Goal: Task Accomplishment & Management: Complete application form

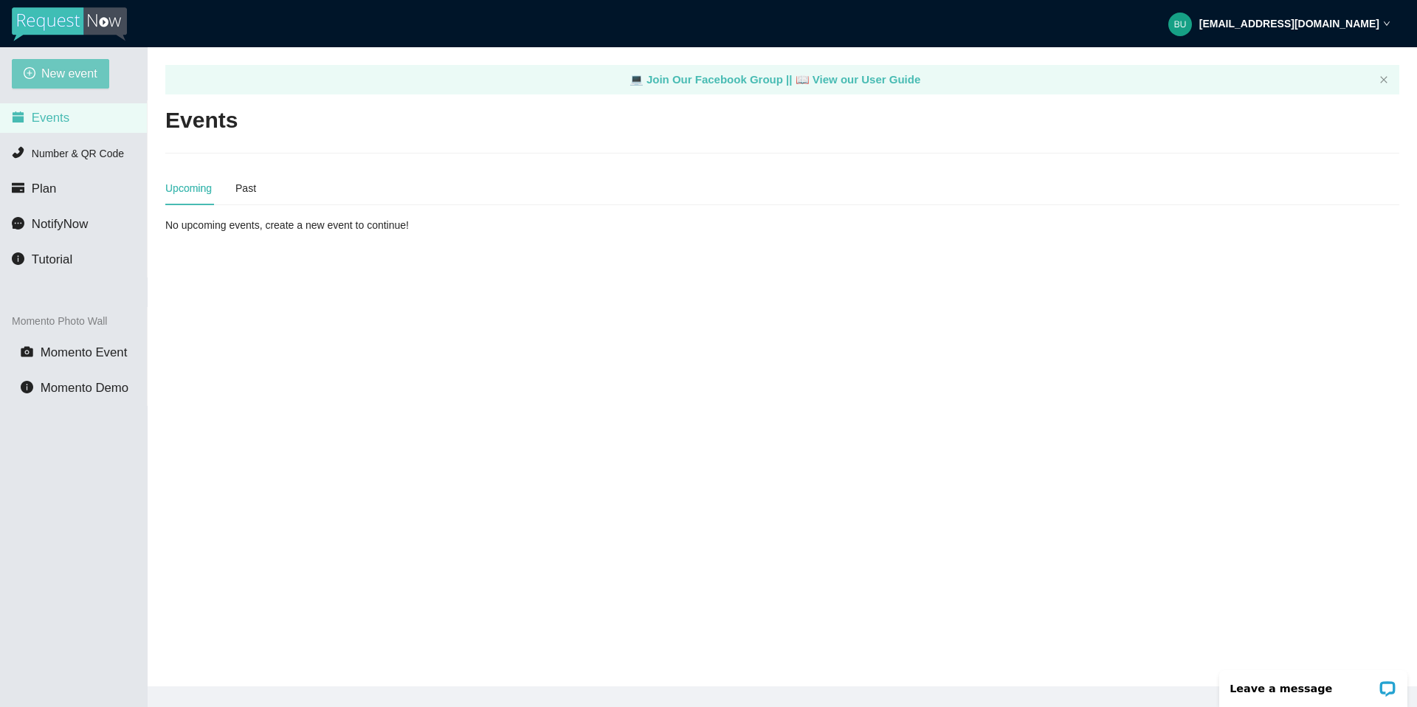
click at [75, 72] on span "New event" at bounding box center [69, 73] width 56 height 18
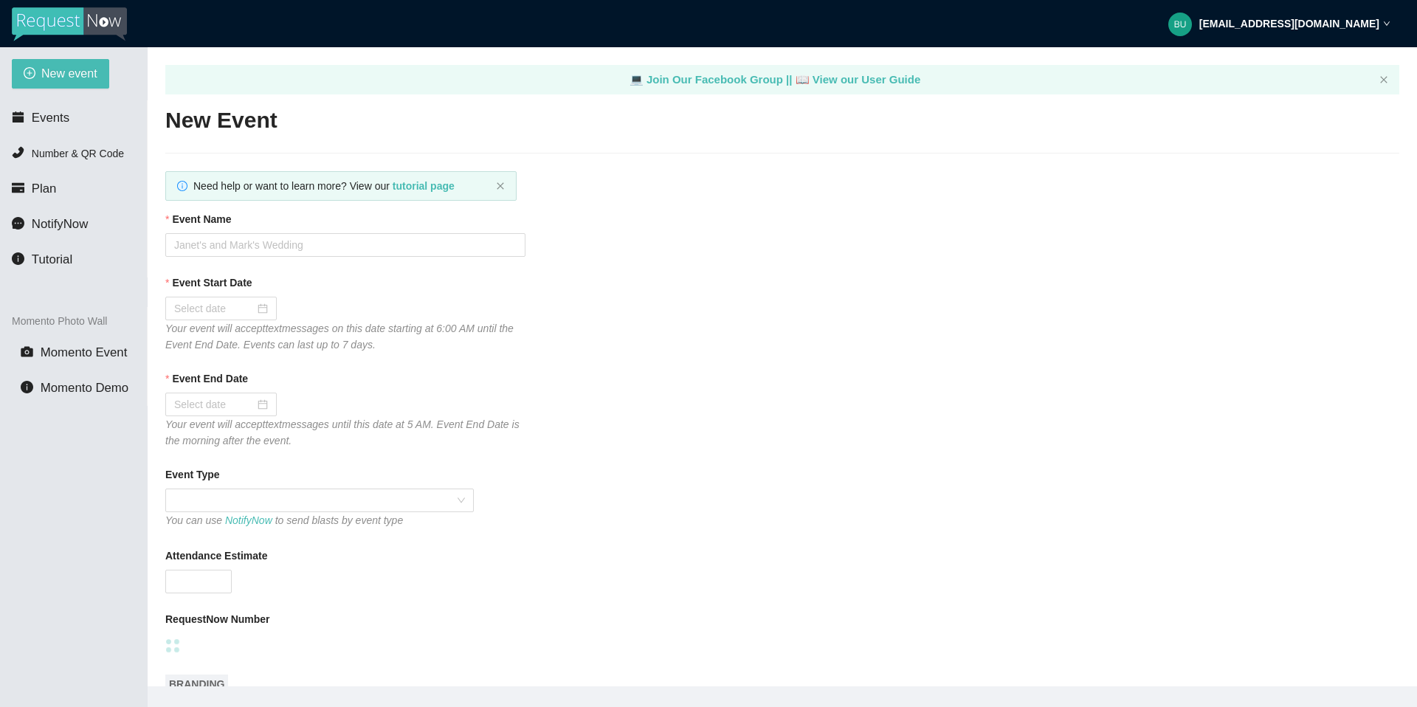
click at [75, 72] on span "New event" at bounding box center [69, 73] width 56 height 18
type textarea "https://virtualdj.com/ask/DJ_Spinz"
click at [236, 240] on input "Event Name" at bounding box center [345, 245] width 360 height 24
type input "KAYS PLACE"
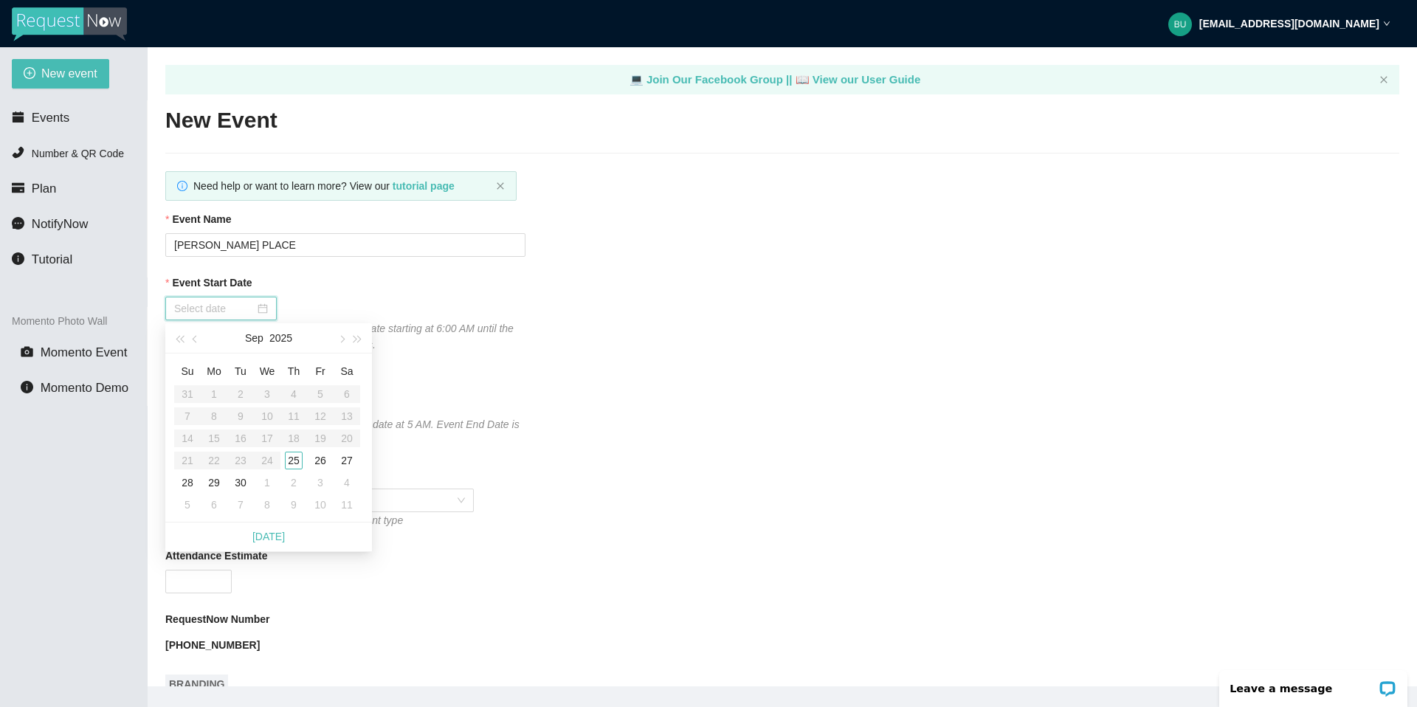
click at [213, 308] on input "Event Start Date" at bounding box center [214, 308] width 80 height 16
type input "09/25/2025"
click at [295, 381] on div "25" at bounding box center [294, 461] width 18 height 18
type input "09/26/2025"
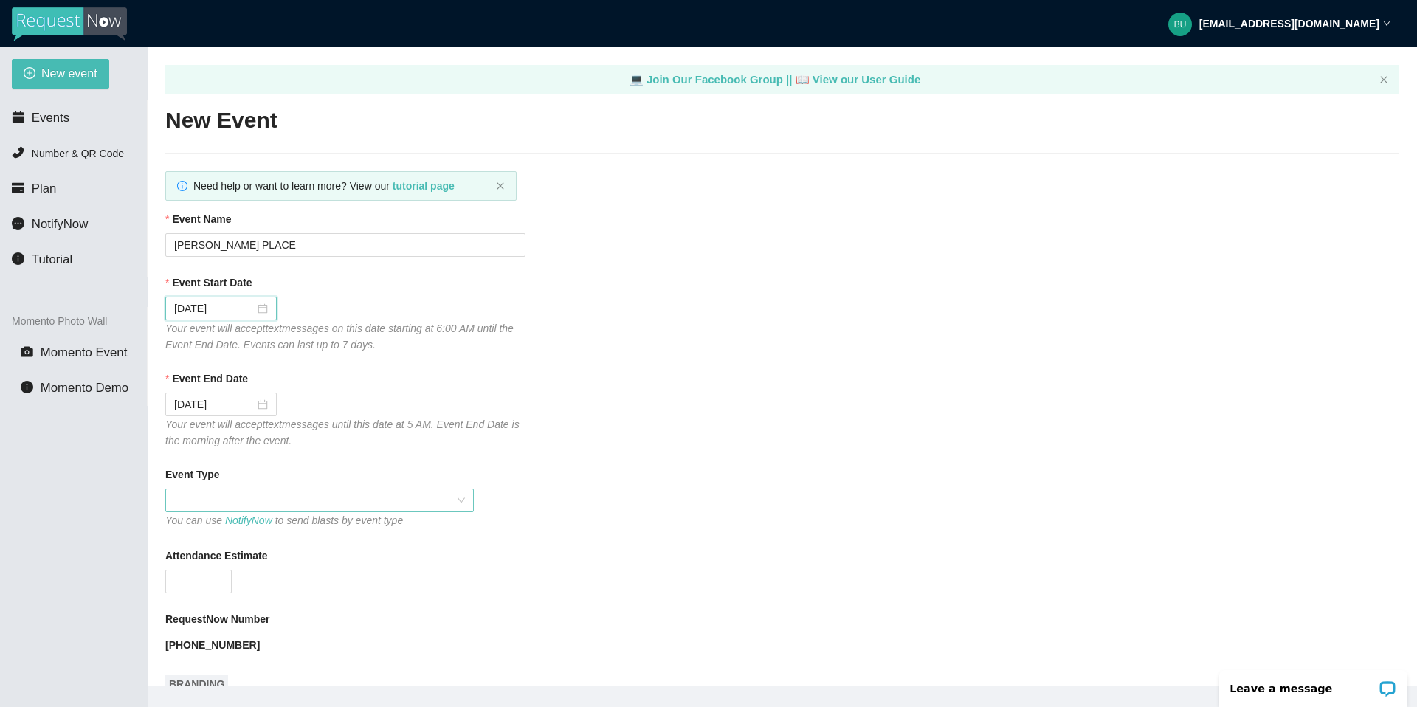
click at [221, 381] on span at bounding box center [319, 500] width 291 height 22
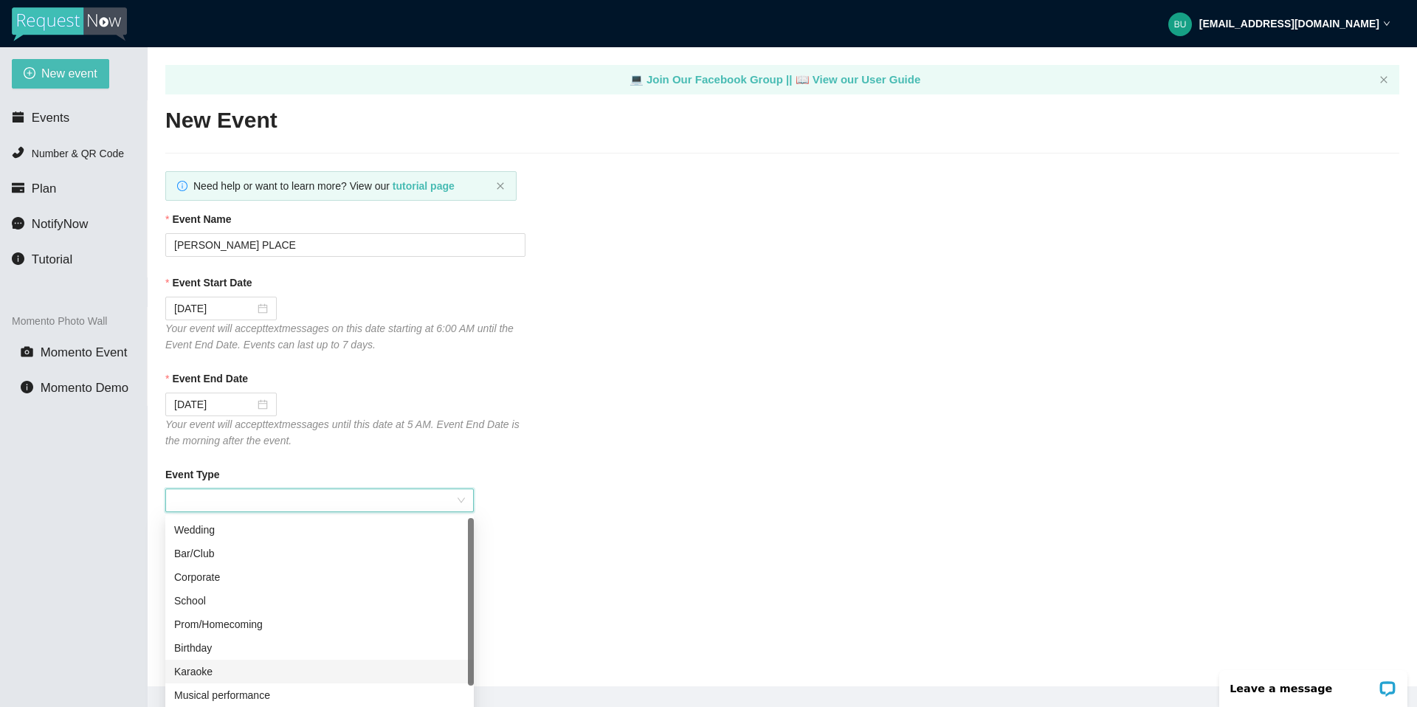
click at [206, 381] on div "Karaoke" at bounding box center [319, 672] width 291 height 16
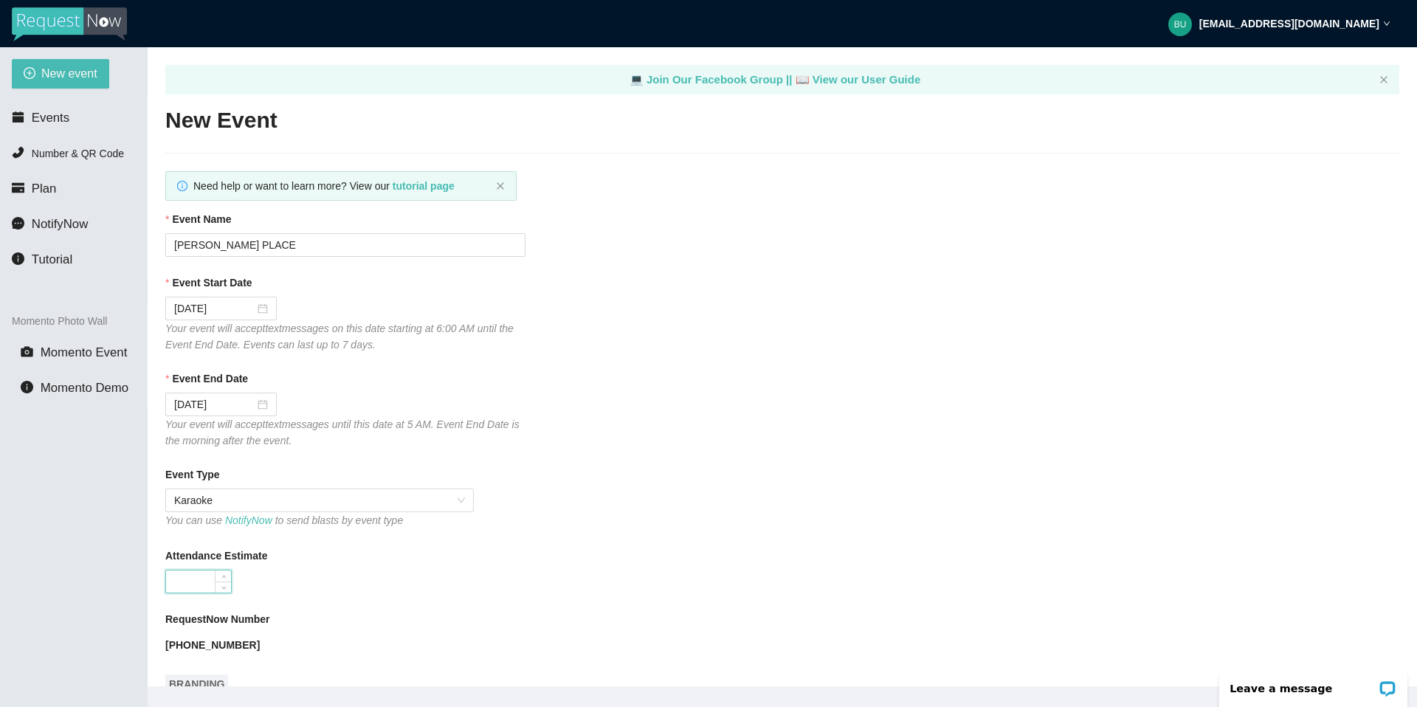
click at [190, 381] on input "Attendance Estimate" at bounding box center [198, 582] width 65 height 22
type input "60"
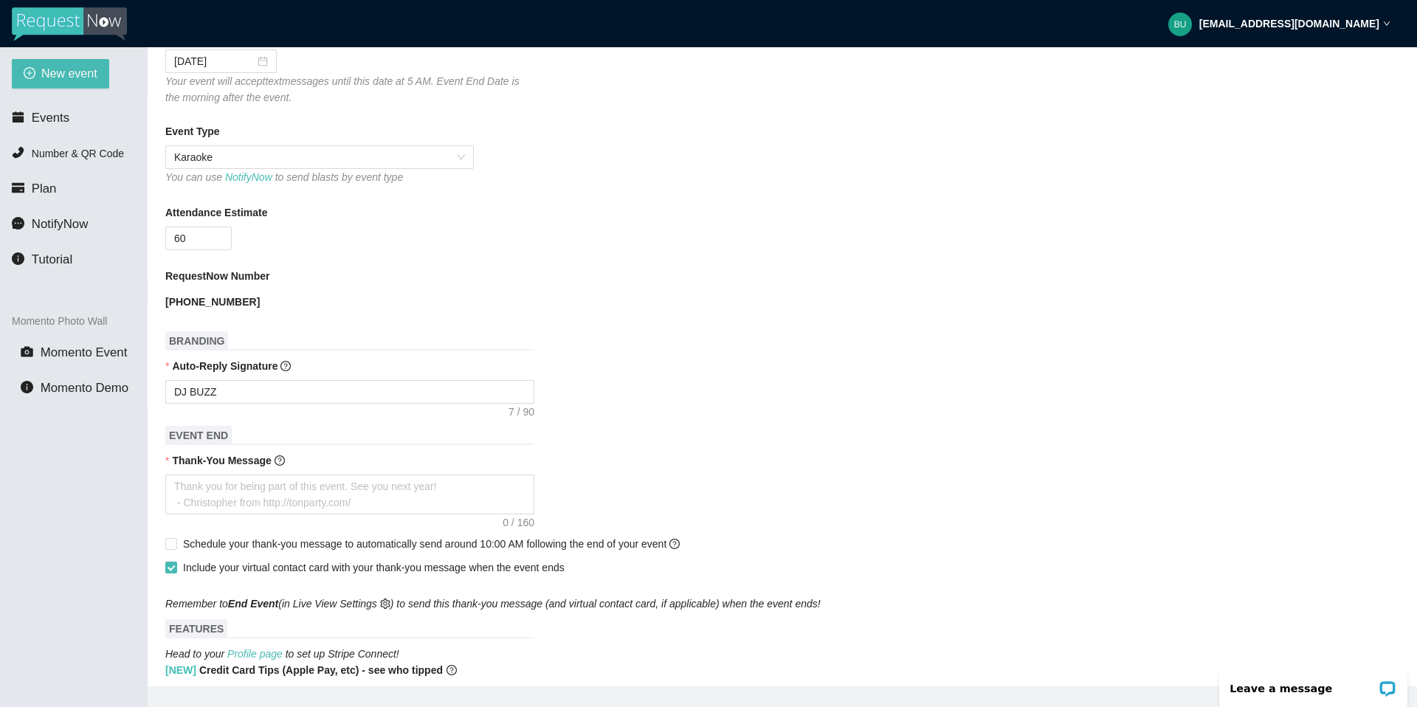
scroll to position [354, 0]
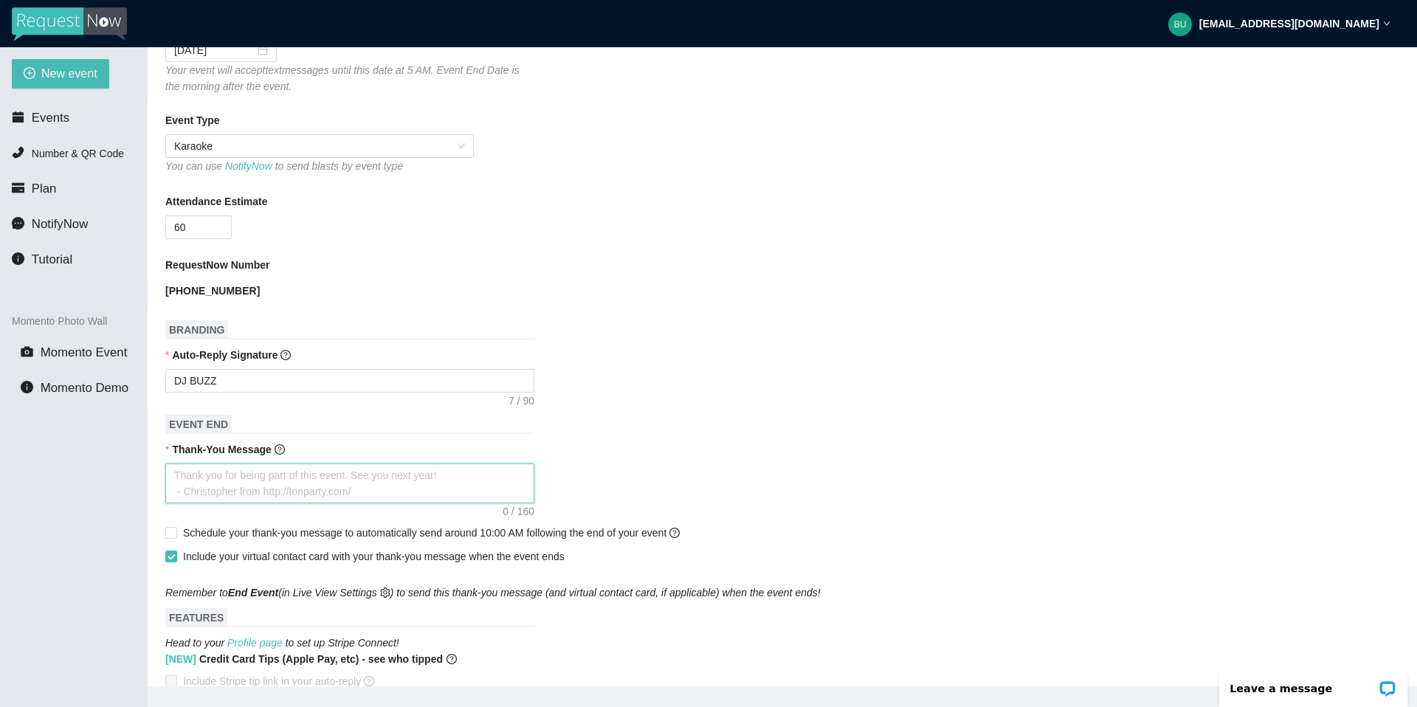
click at [293, 381] on textarea "Thank-You Message" at bounding box center [349, 484] width 369 height 40
type textarea "T"
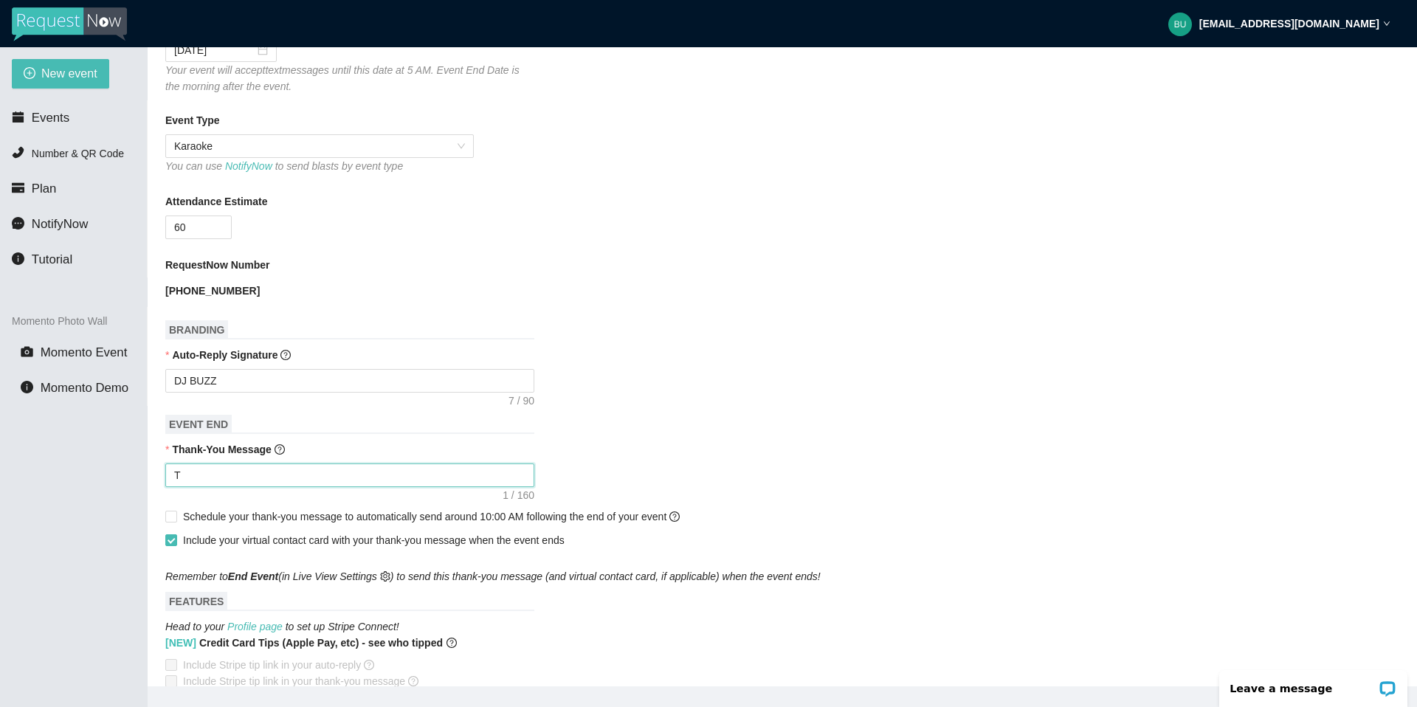
type textarea "Th"
type textarea "Tha"
type textarea "Than"
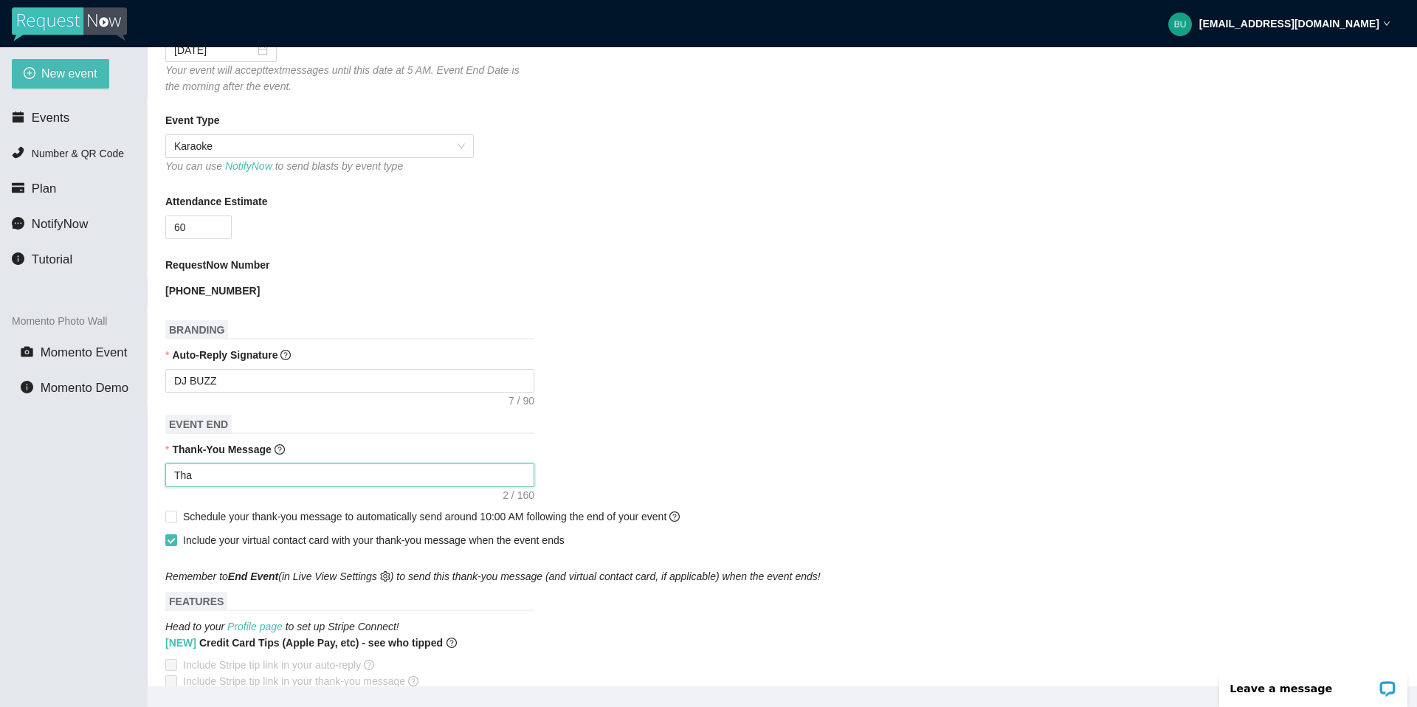
type textarea "Than"
type textarea "Thank"
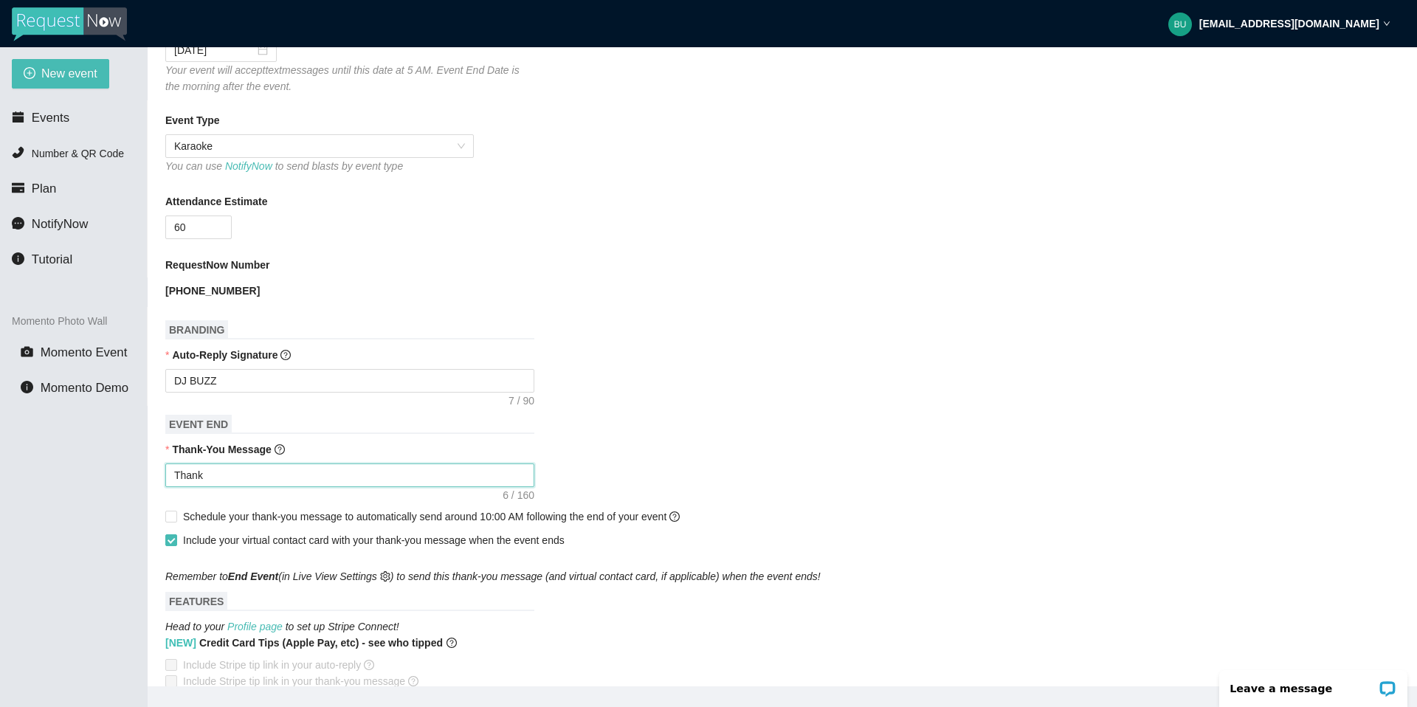
type textarea "Thank y"
type textarea "Thank yo"
type textarea "Thank you"
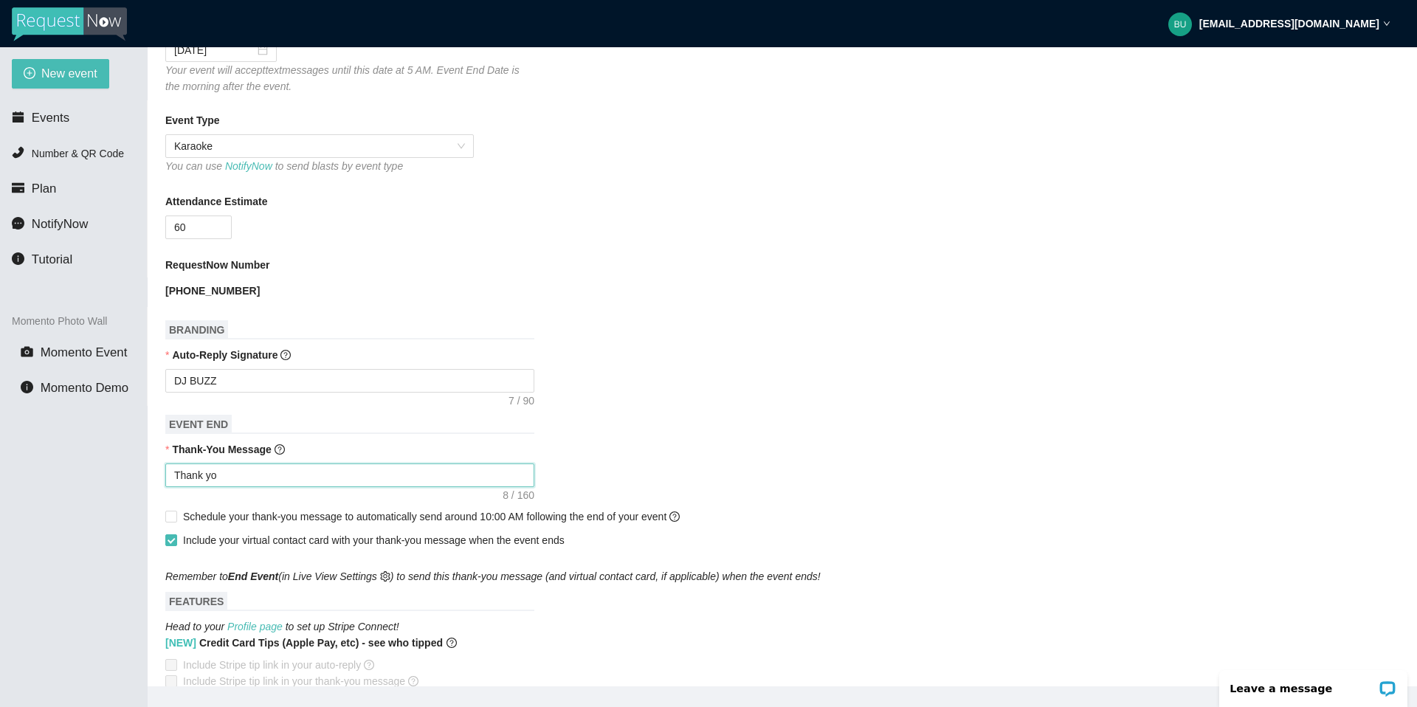
type textarea "Thank you"
type textarea "Thank you f"
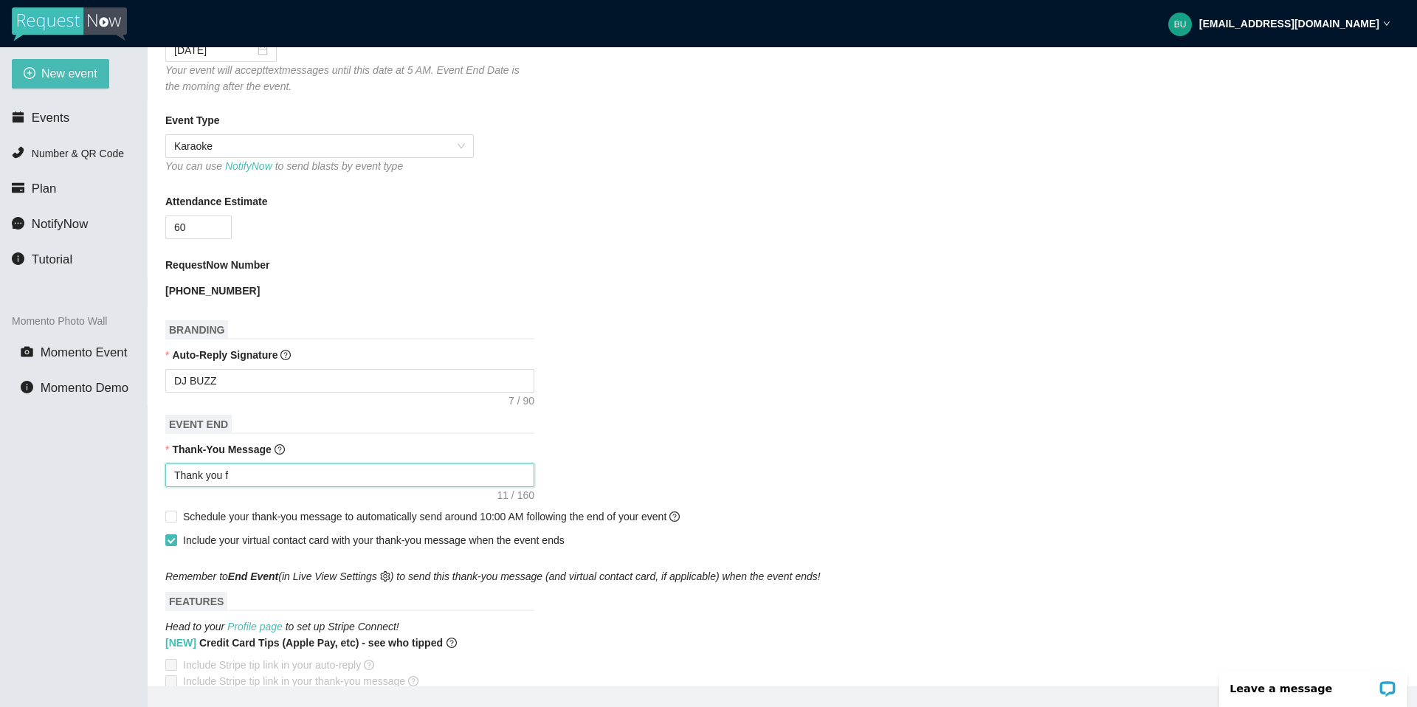
type textarea "Thank you fo"
type textarea "Thank you for"
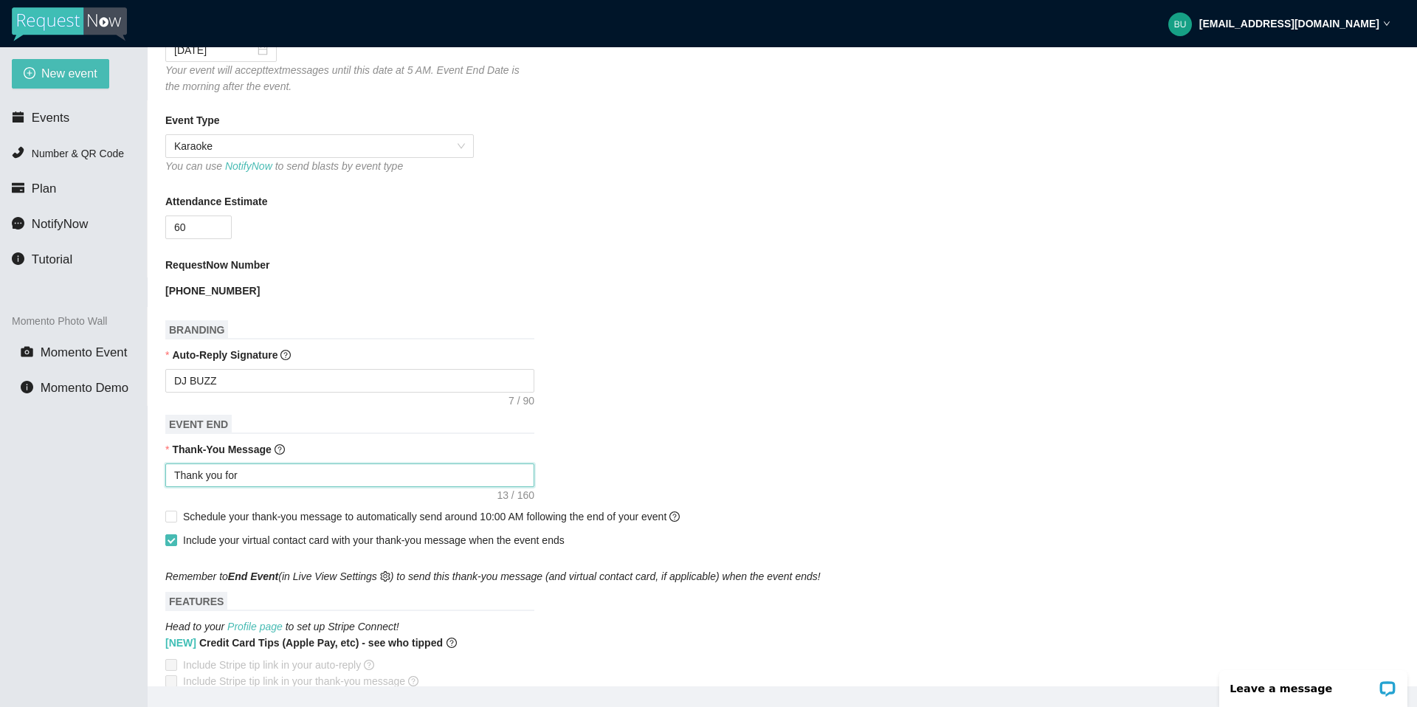
type textarea "Thank you for"
type textarea "Thank you for c"
type textarea "Thank you for co"
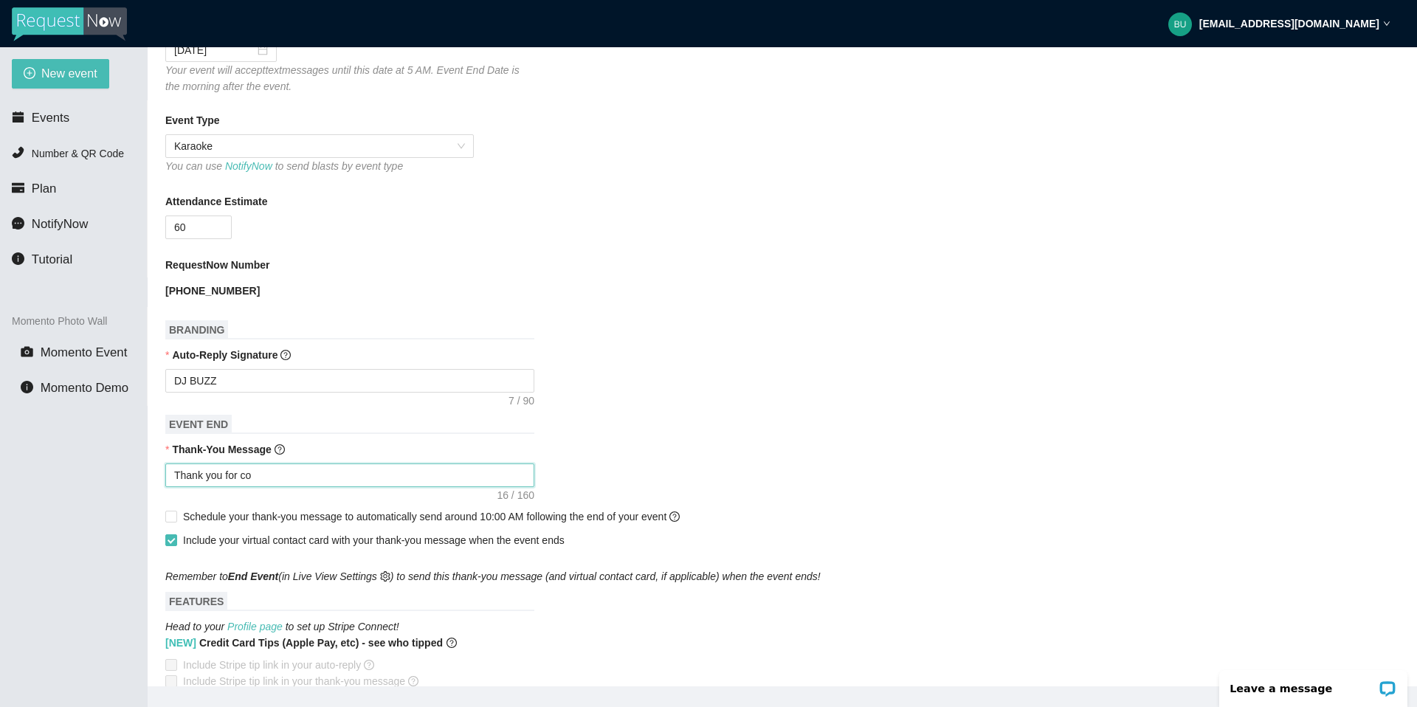
type textarea "Thank you for com"
type textarea "Thank you for comi"
type textarea "Thank you for comin"
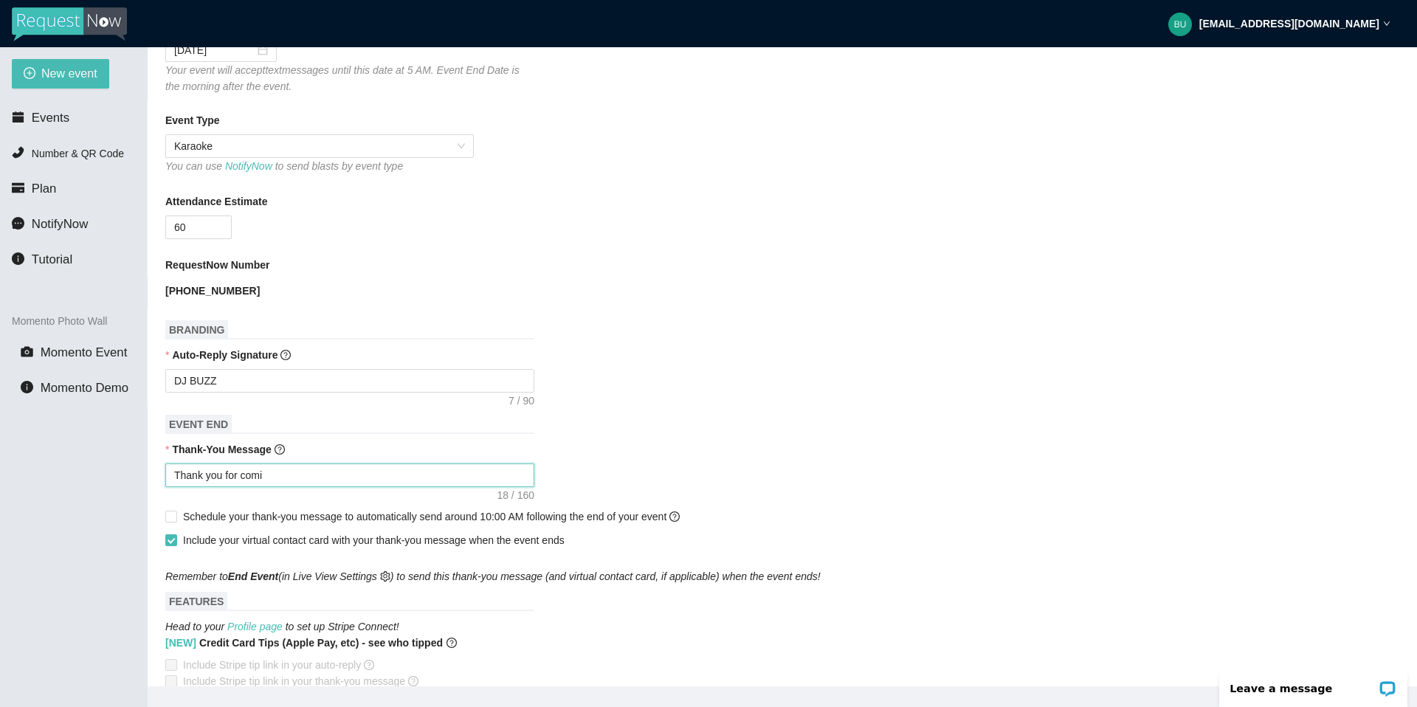
type textarea "Thank you for comin"
type textarea "Thank you for coming"
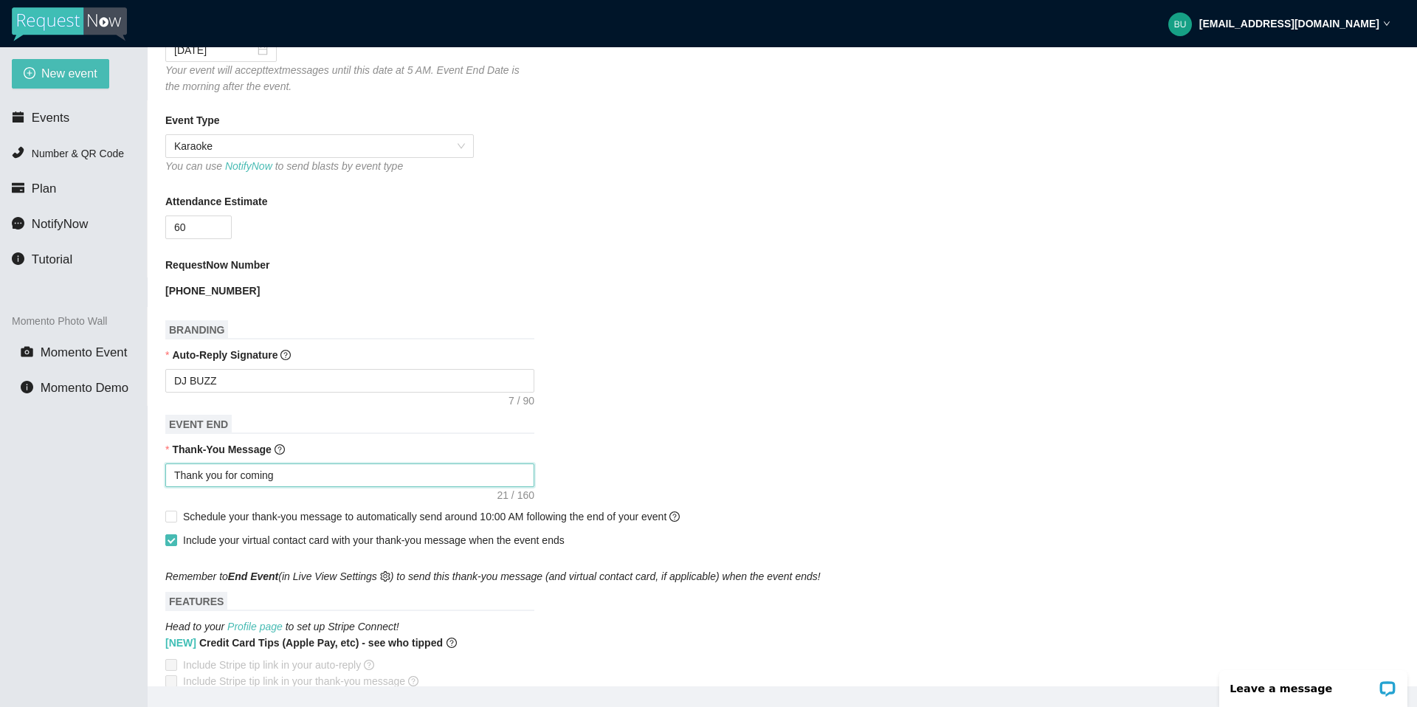
type textarea "Thank you for coming o"
type textarea "Thank you for coming ou"
type textarea "Thank you for coming out"
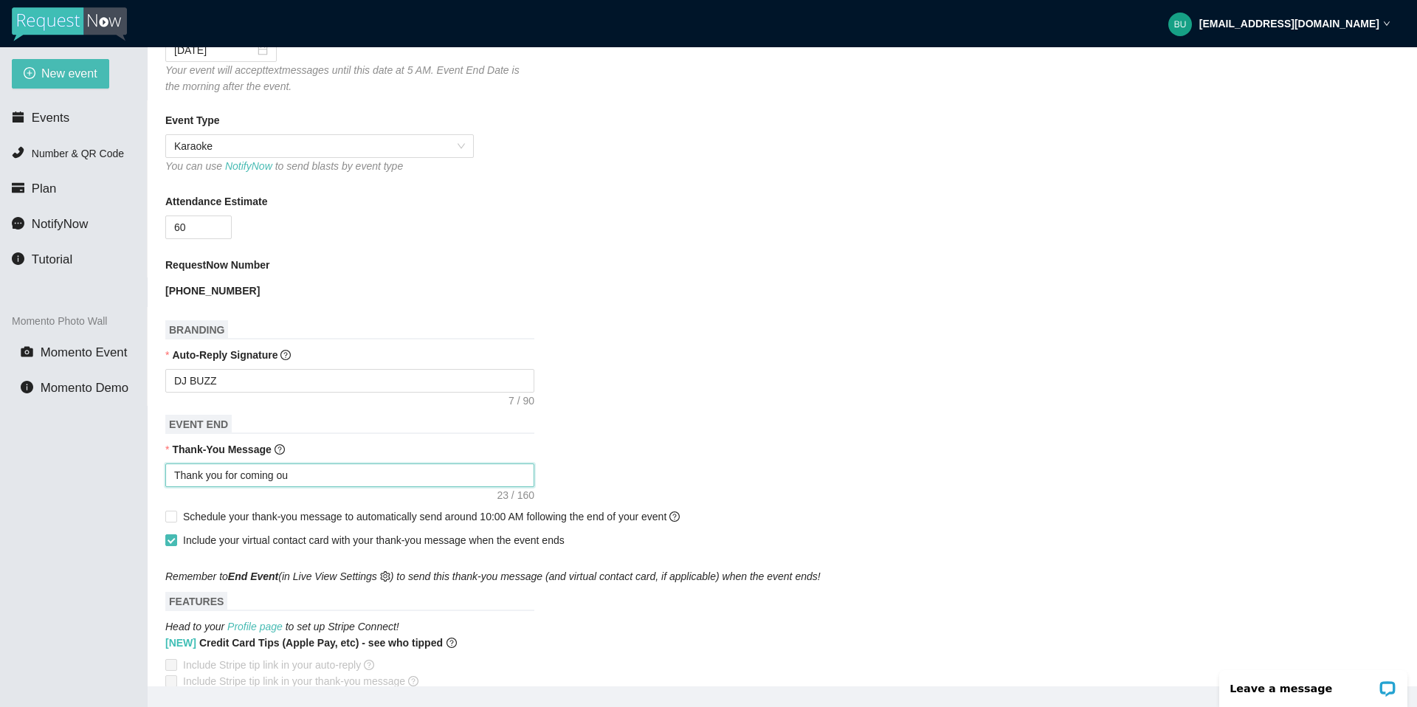
type textarea "Thank you for coming out"
type textarea "Thank you for coming out."
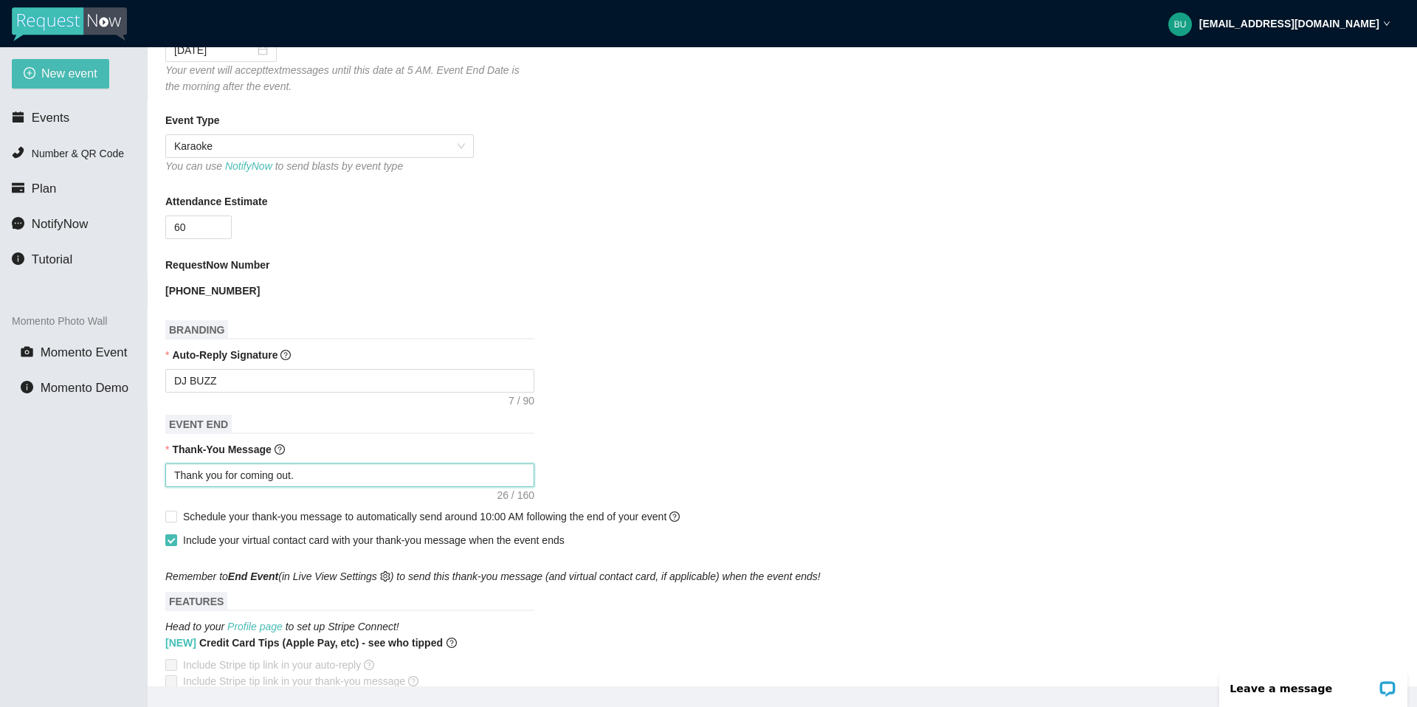
type textarea "Thank you for coming out. K"
type textarea "Thank you for coming out. Ka"
type textarea "Thank you for coming out. Kay"
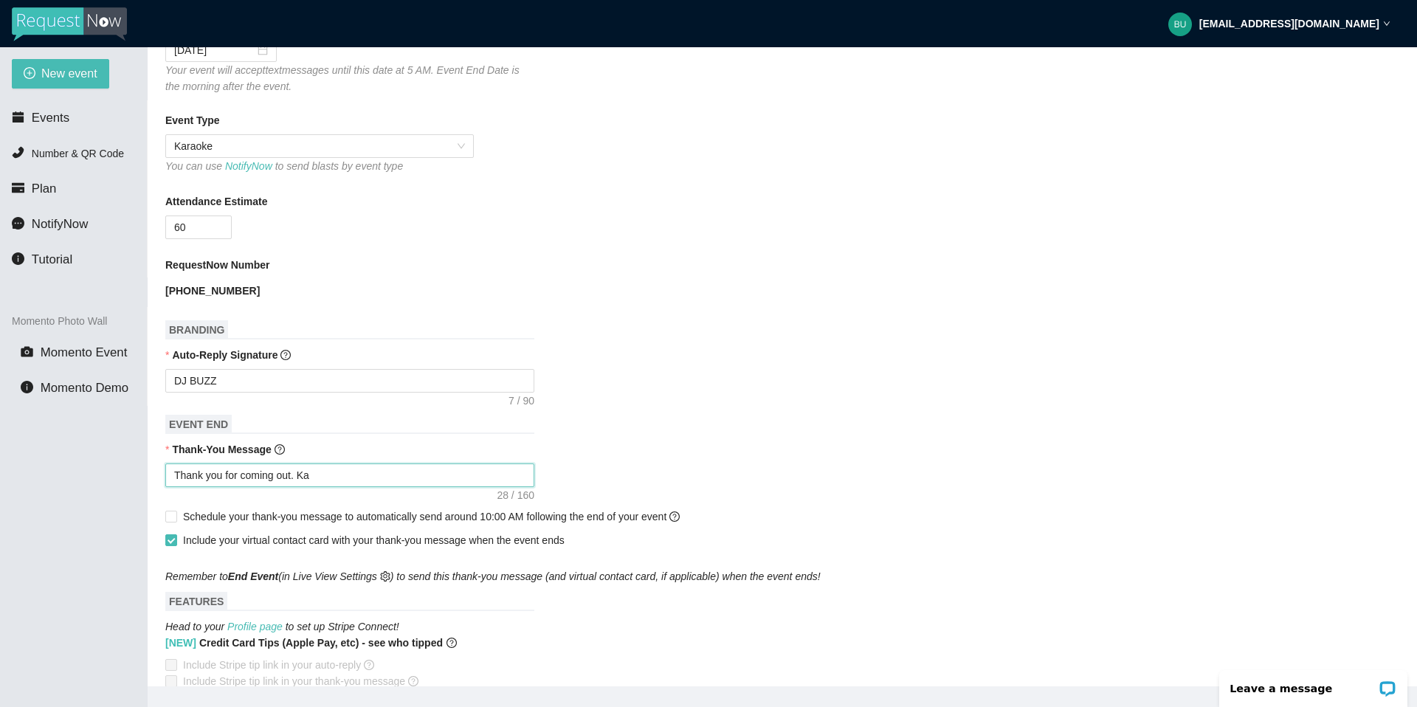
type textarea "Thank you for coming out. Kay"
type textarea "Thank you for coming out. Kay'"
type textarea "Thank you for coming out. Kay's"
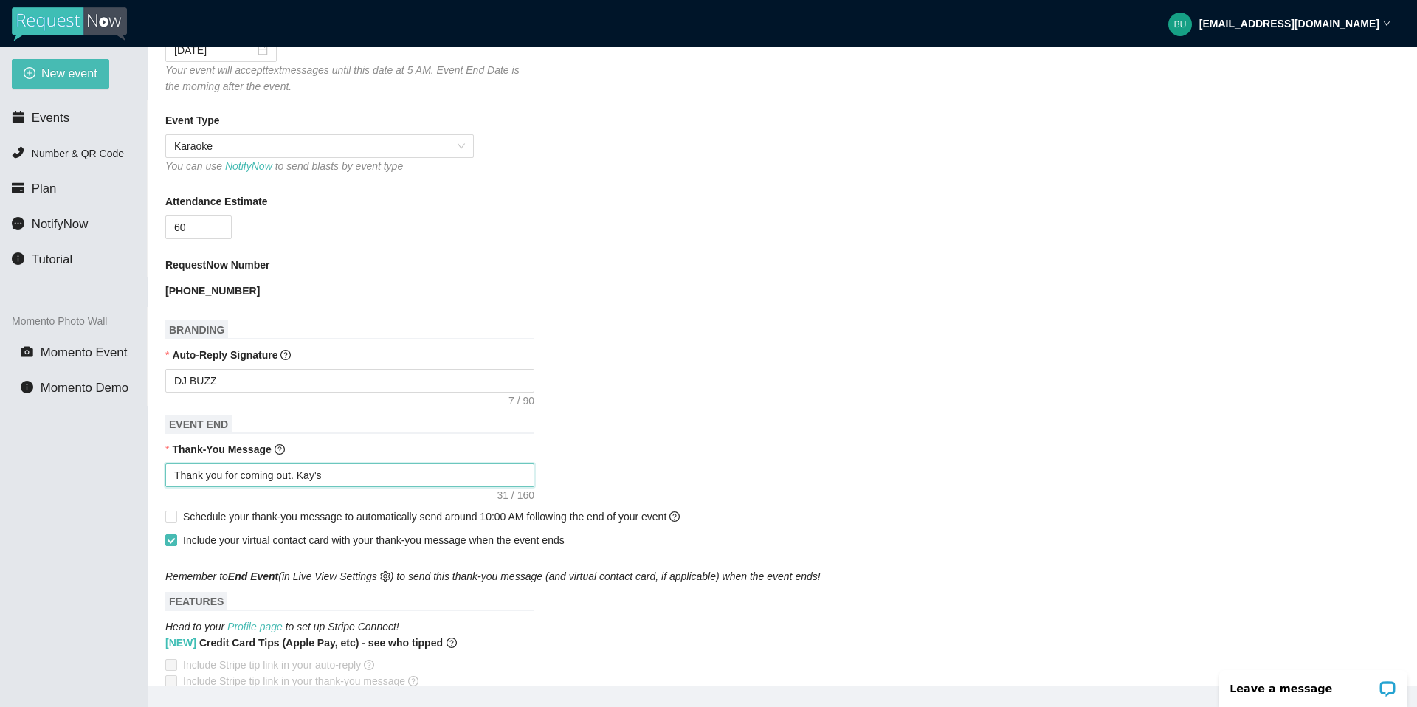
type textarea "Thank you for coming out. Kay's"
type textarea "Thank you for coming out. Kay's P"
type textarea "Thank you for coming out. Kay's Pl"
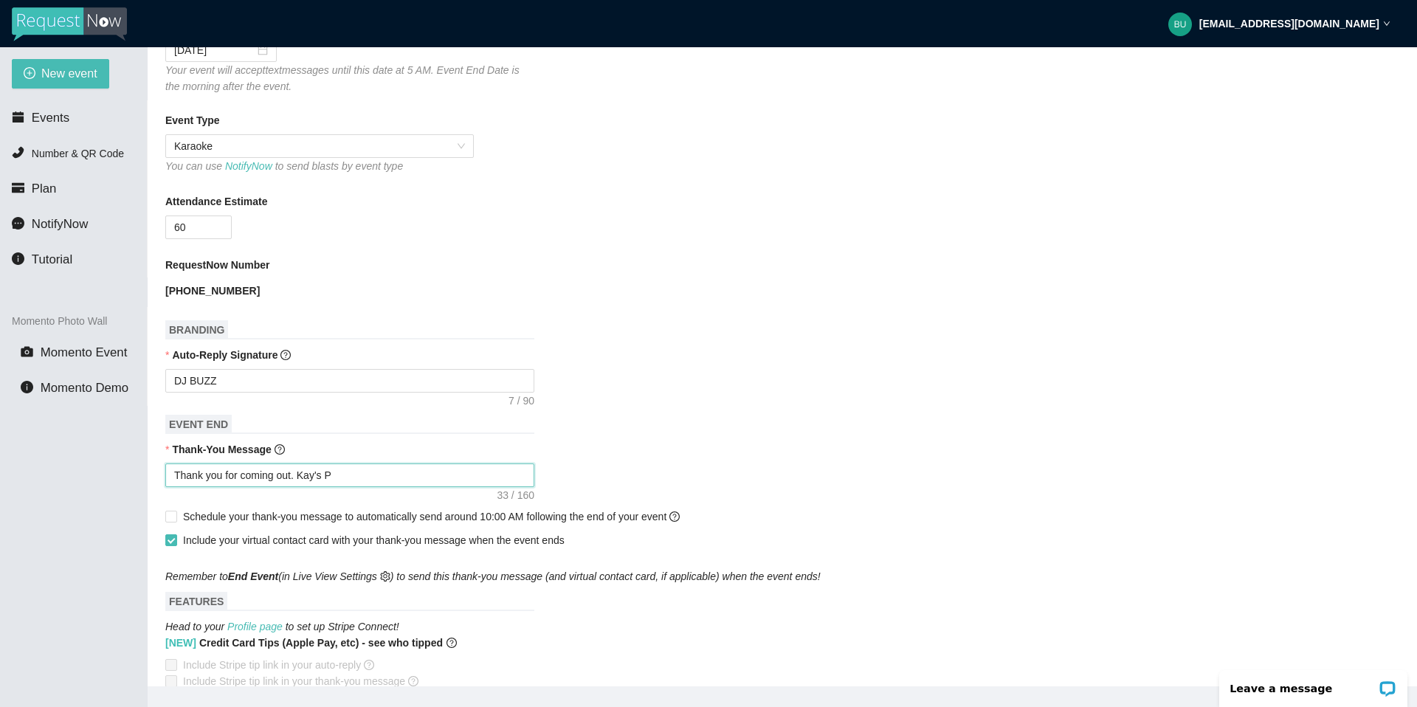
type textarea "Thank you for coming out. Kay's Pl"
type textarea "Thank you for coming out. Kay's Pla"
type textarea "Thank you for coming out. Kay's Plac"
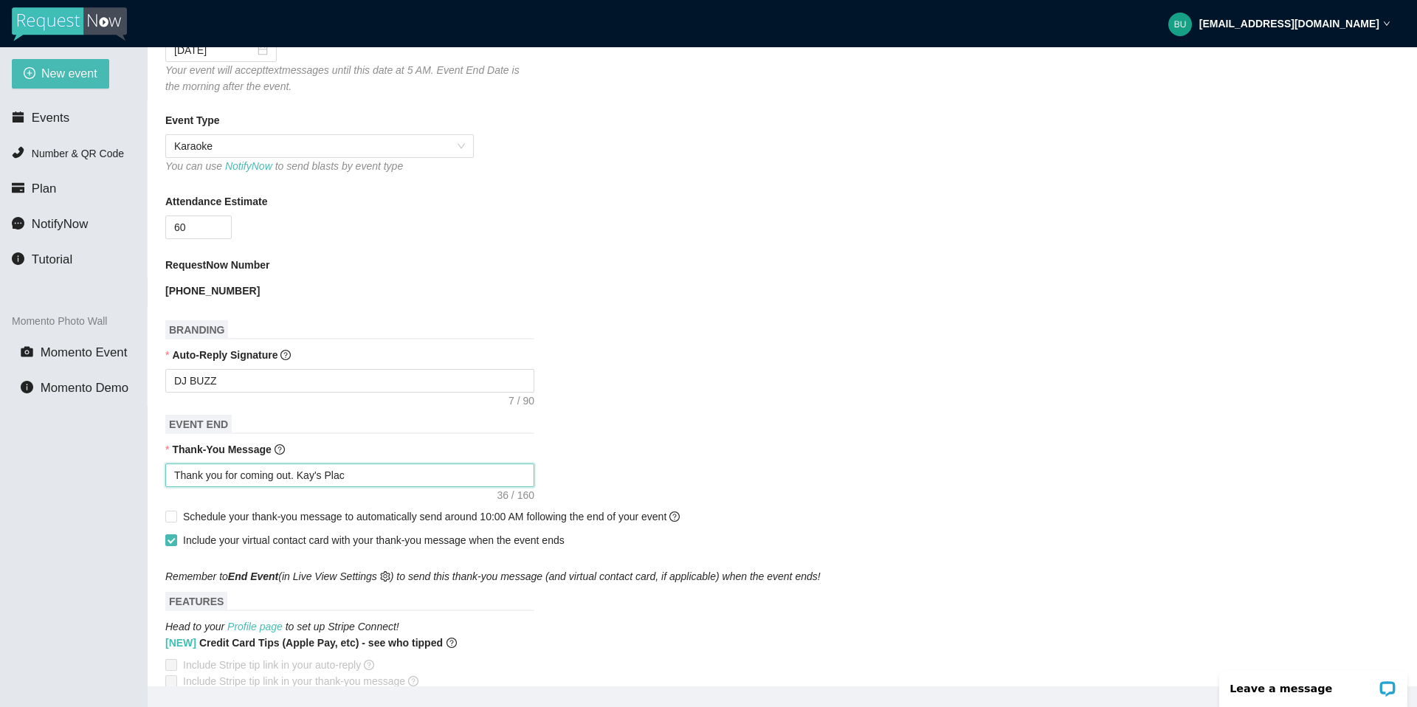
type textarea "Thank you for coming out. Kay's Place"
type textarea "Thank you for coming out. Kay's Place #"
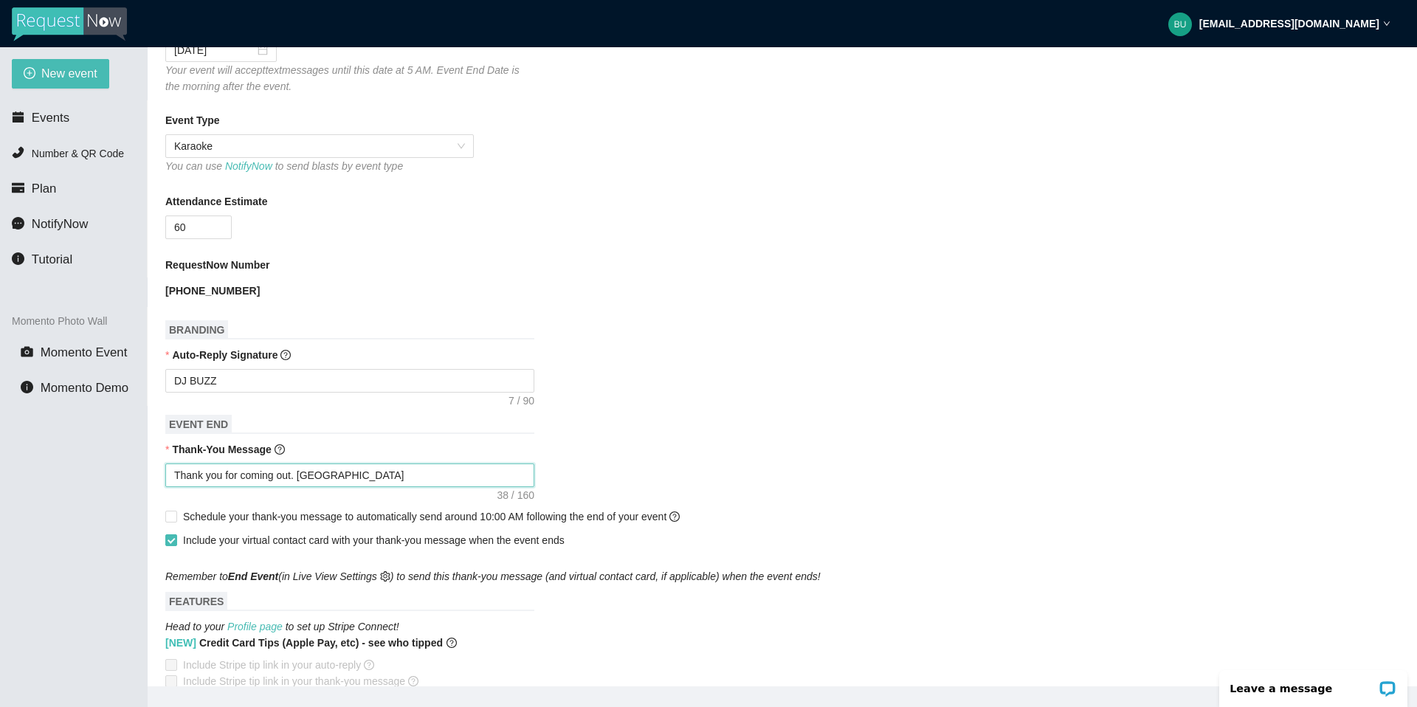
type textarea "Thank you for coming out. Kay's Place #"
type textarea "Thank you for coming out. Kay's Place #D"
type textarea "Thank you for coming out. Kay's Place #DJ"
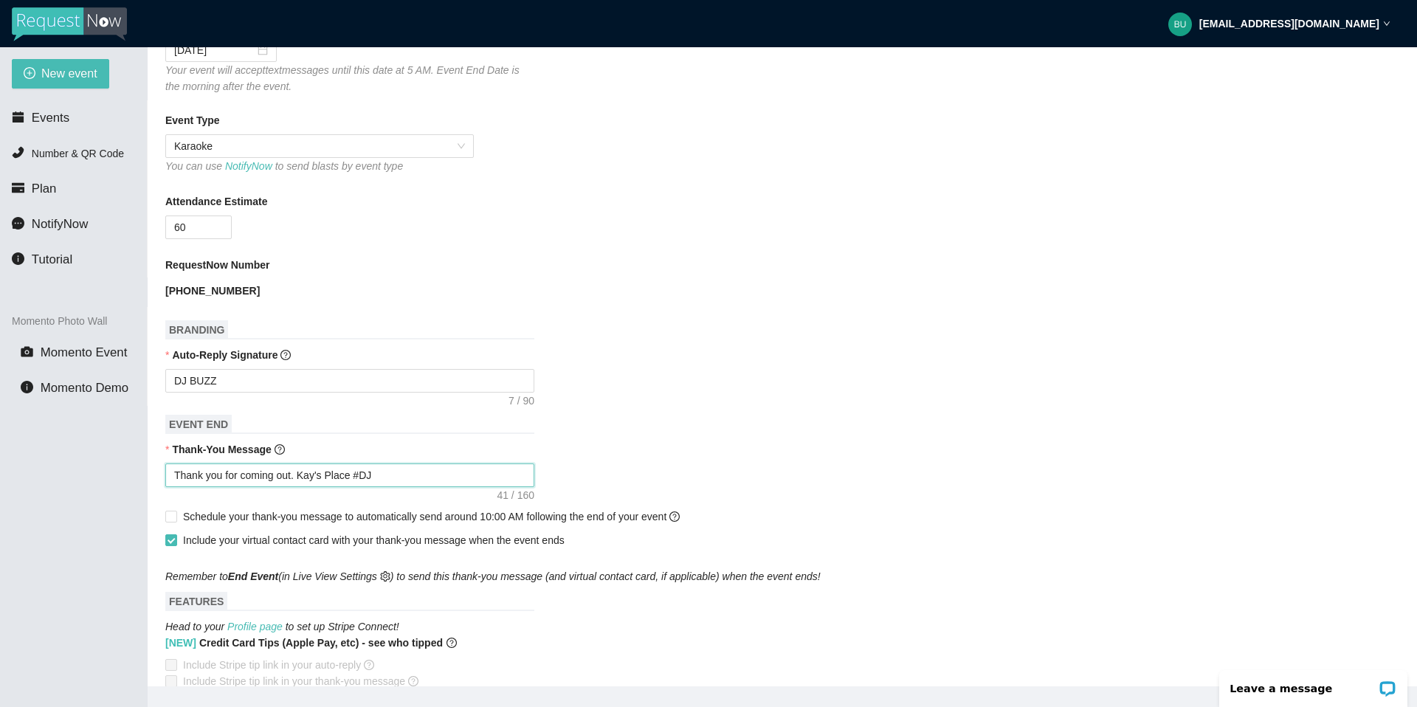
type textarea "Thank you for coming out. Kay's Place #DJB"
type textarea "Thank you for coming out. Kay's Place #DJBU"
type textarea "Thank you for coming out. Kay's Place #DJBUZ"
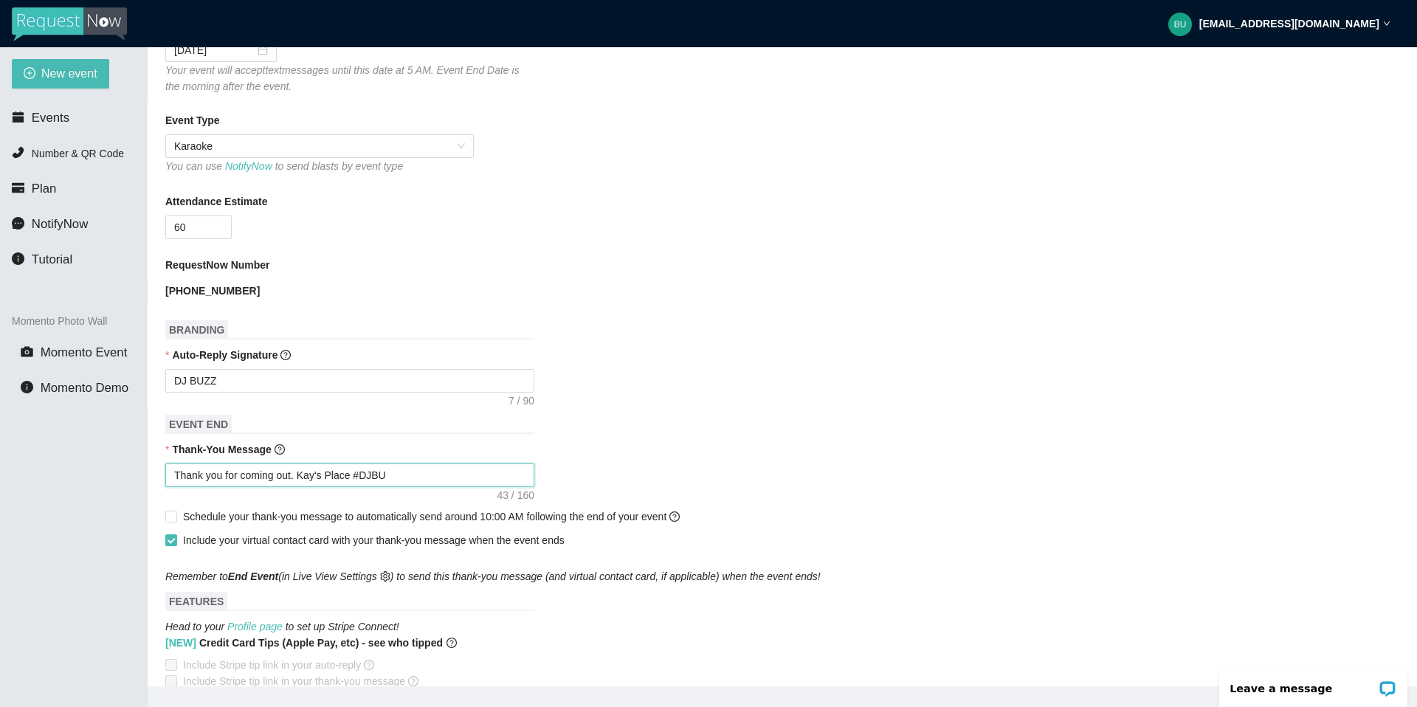
type textarea "Thank you for coming out. Kay's Place #DJBUZ"
type textarea "Thank you for coming out. Kay's Place #DJBUZZ"
click at [124, 381] on div "New event Events Number & QR Code Plan NotifyNow Tutorial Momento Photo Wall Mo…" at bounding box center [74, 400] width 148 height 707
click at [136, 381] on div "New event Events Number & QR Code Plan NotifyNow Tutorial Momento Photo Wall Mo…" at bounding box center [74, 400] width 148 height 707
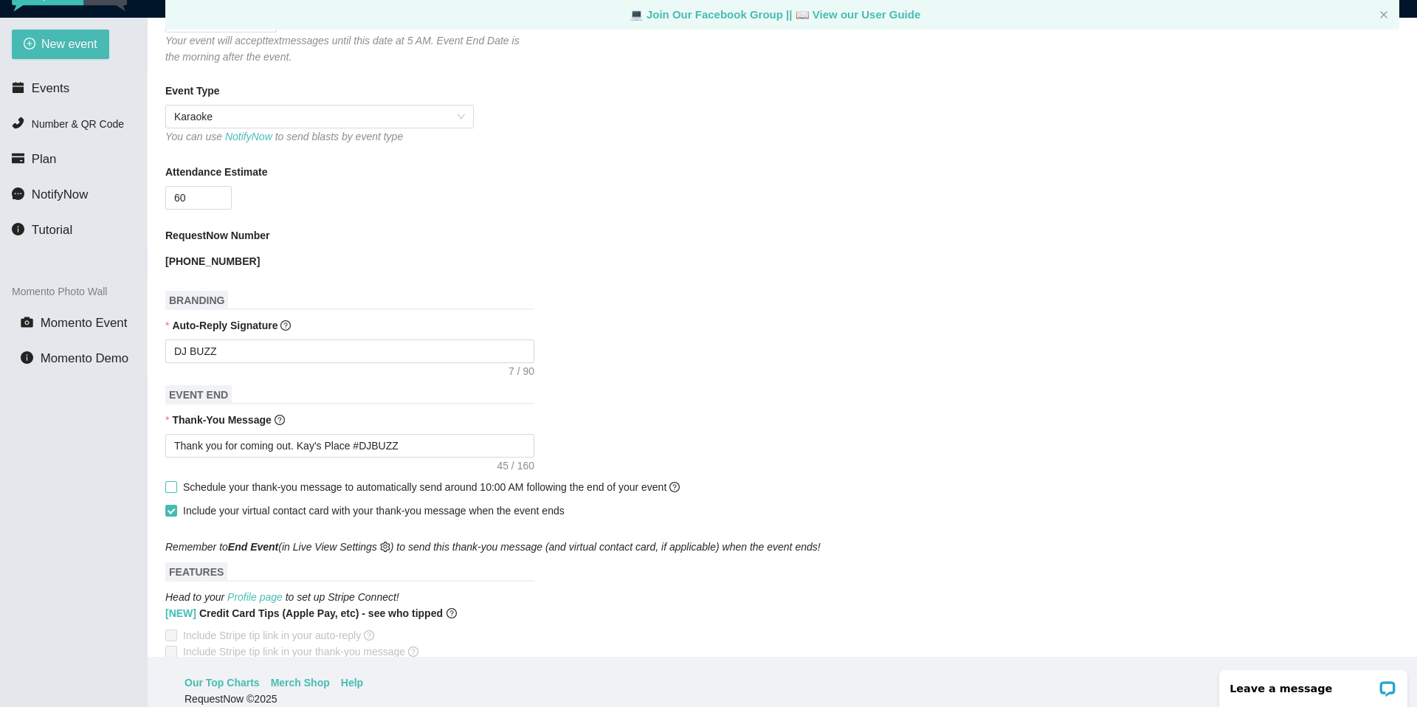
scroll to position [47, 0]
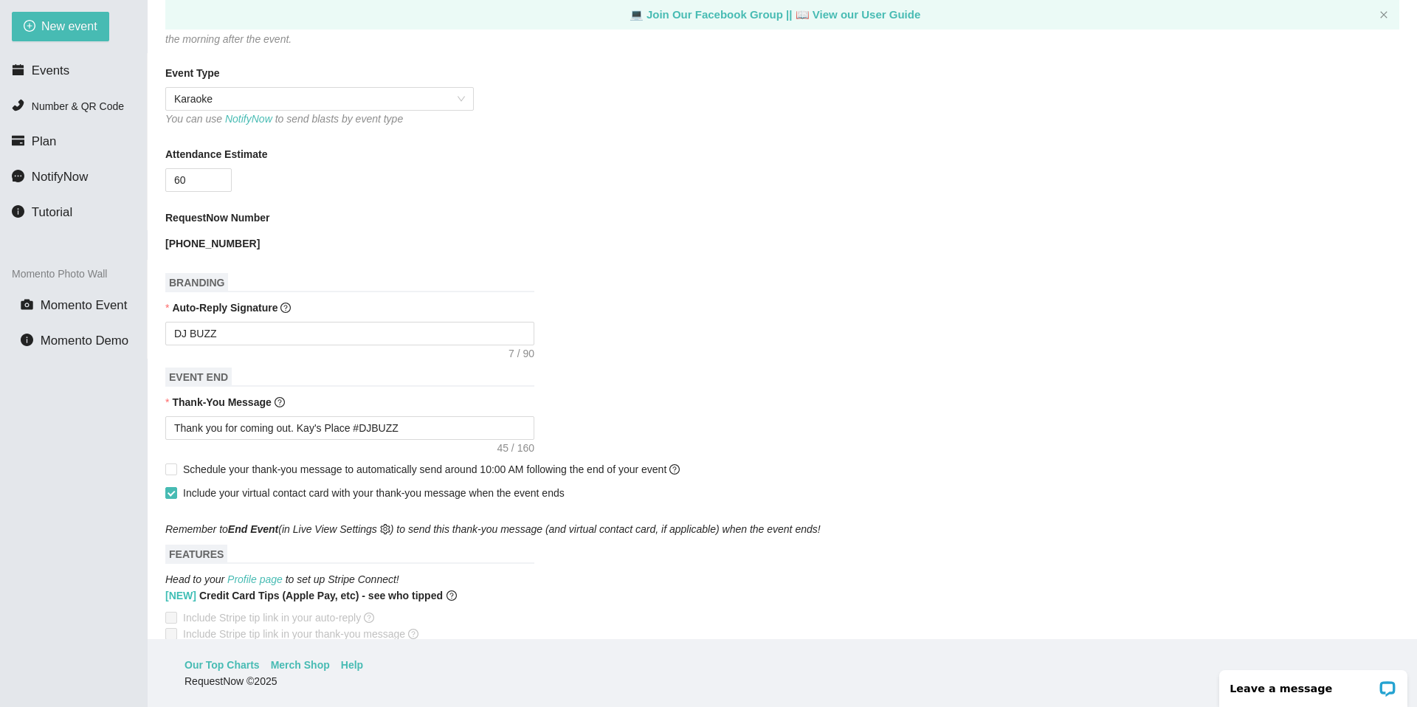
click at [821, 381] on form "Event Name KAYS PLACE Event Start Date 09/25/2025 Your event will accept text m…" at bounding box center [782, 418] width 1234 height 1217
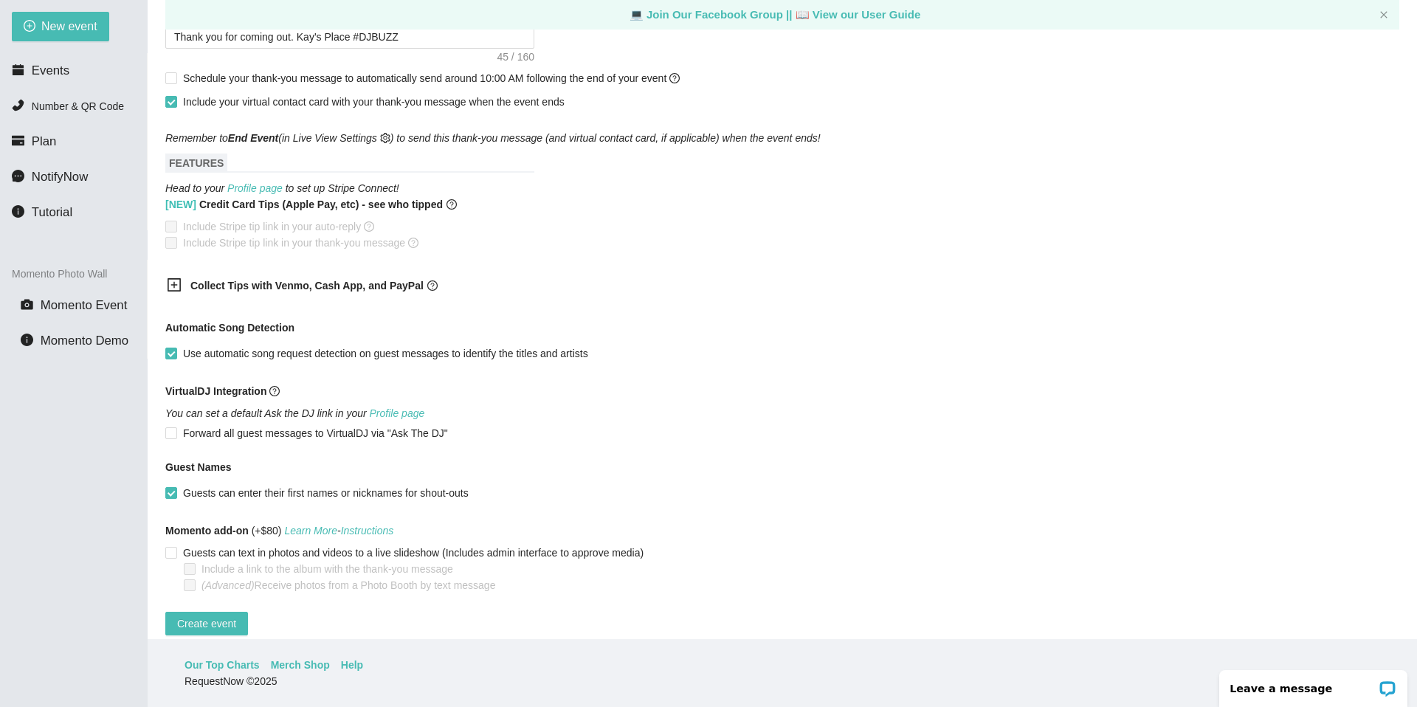
scroll to position [771, 0]
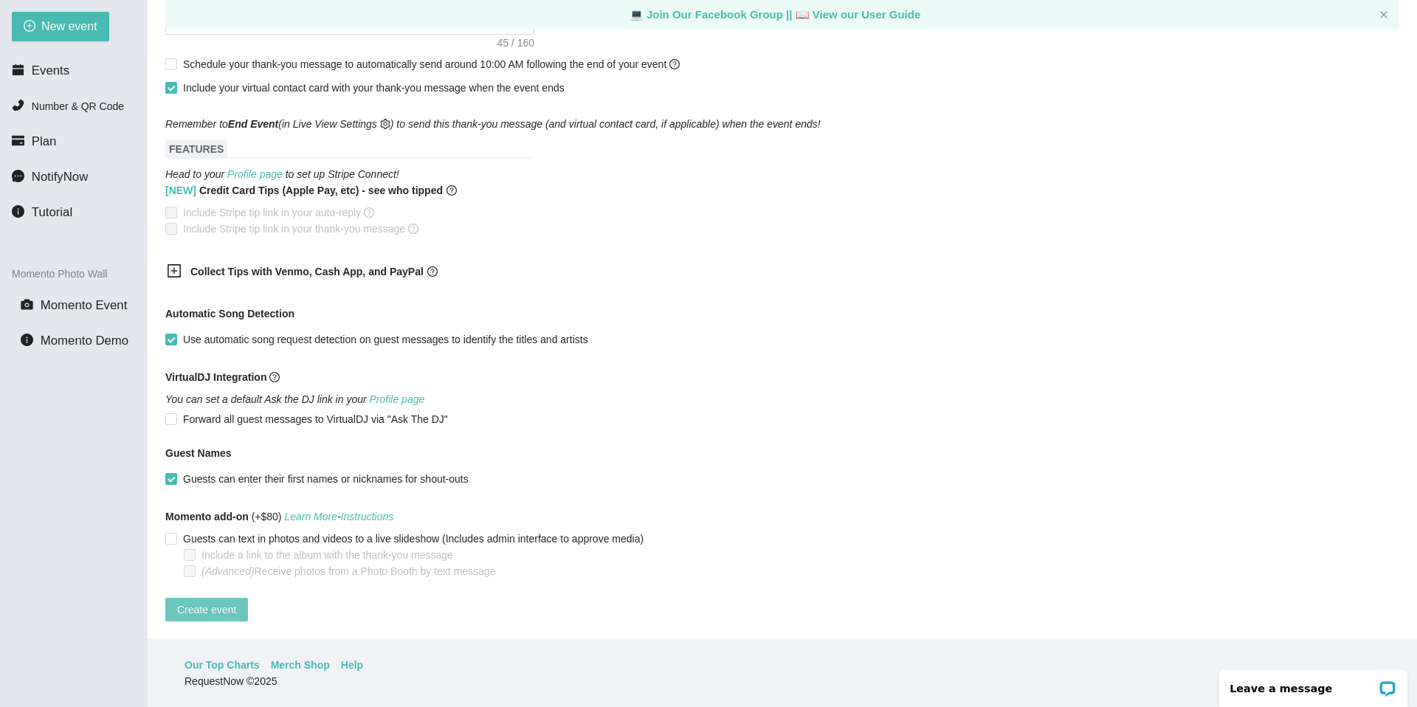
click at [219, 381] on span "Create event" at bounding box center [206, 610] width 59 height 16
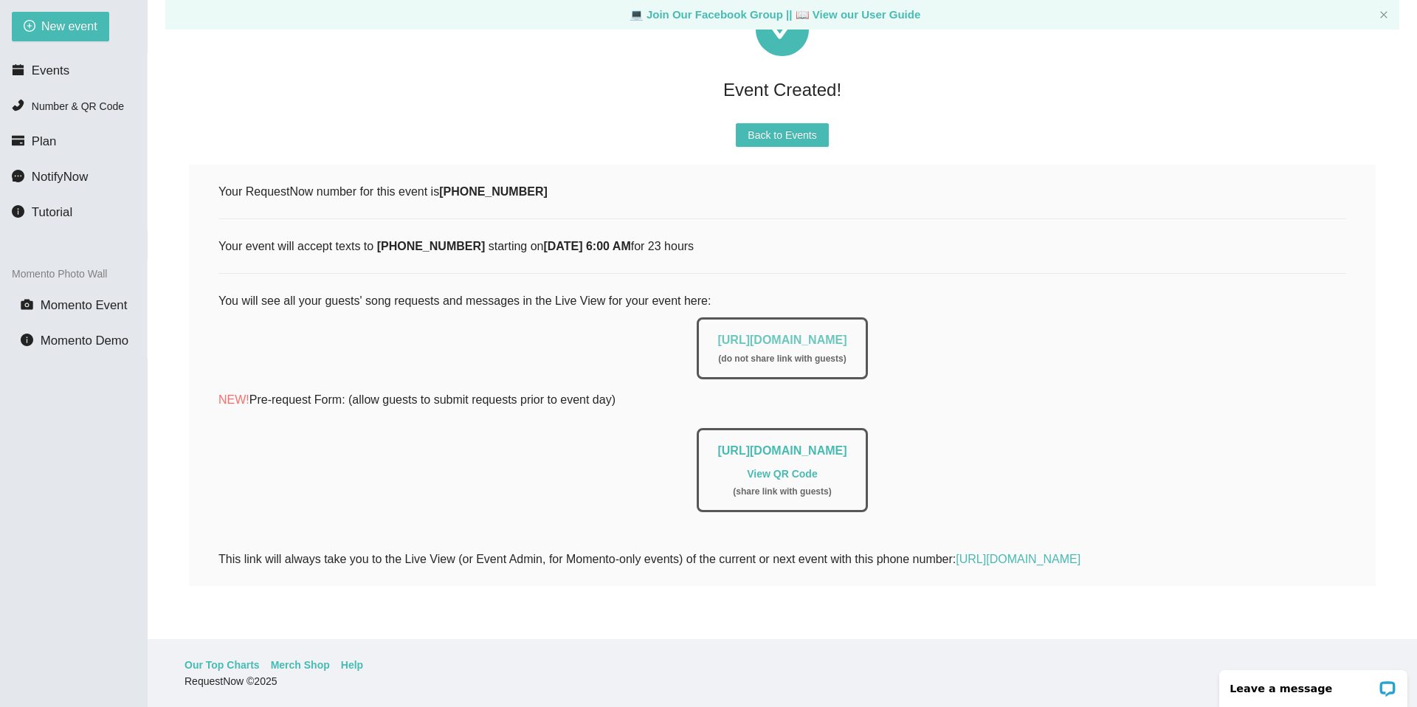
click at [798, 334] on link "https://app.requestnow.io/live/rkxkjke" at bounding box center [782, 340] width 129 height 13
